Goal: Navigation & Orientation: Find specific page/section

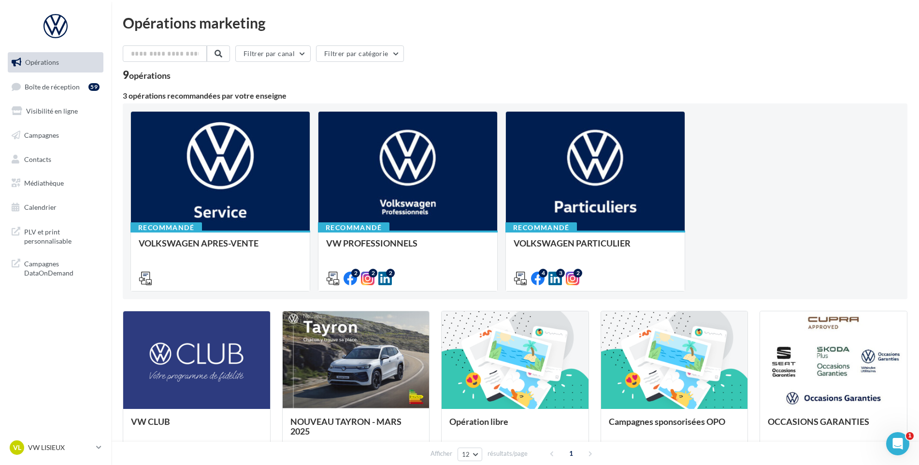
click at [105, 92] on ul "Opérations Boîte de réception 59 Visibilité en ligne Campagnes Contacts Médiath…" at bounding box center [55, 134] width 103 height 173
click at [100, 90] on div "59" at bounding box center [95, 87] width 15 height 14
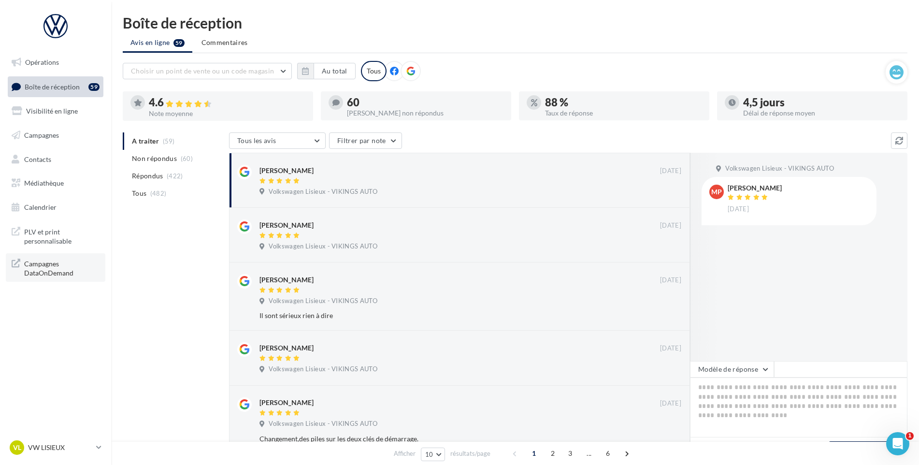
click at [87, 261] on span "Campagnes DataOnDemand" at bounding box center [61, 267] width 75 height 21
click at [37, 448] on p "VW LISIEUX" at bounding box center [60, 448] width 64 height 10
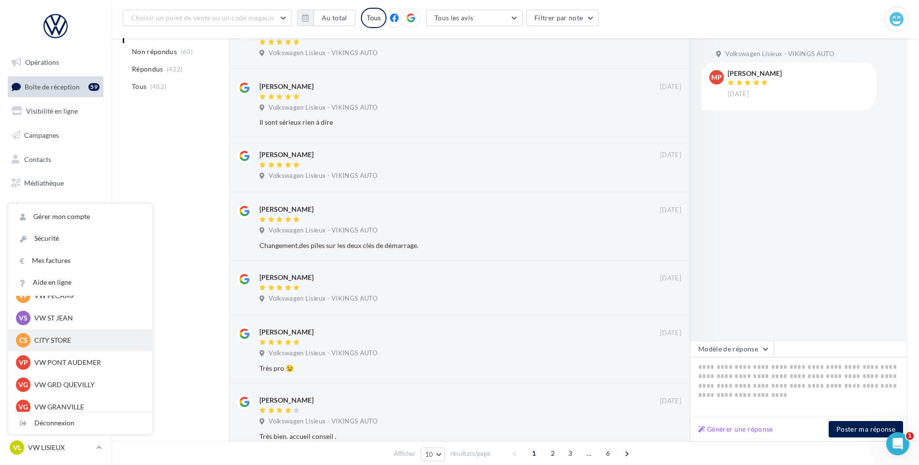
scroll to position [145, 0]
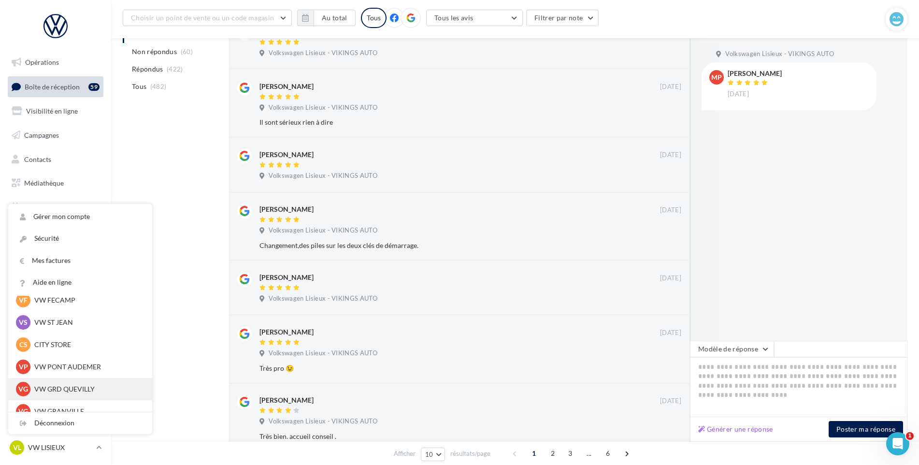
click at [70, 390] on p "VW GRD QUEVILLY" at bounding box center [87, 389] width 106 height 10
